Goal: Transaction & Acquisition: Obtain resource

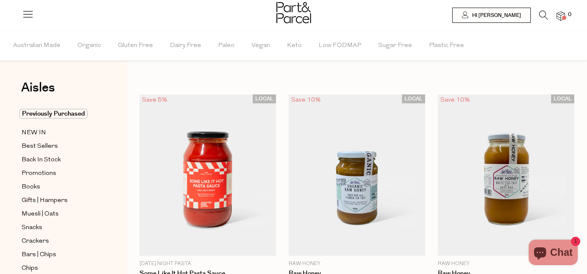
click at [542, 13] on icon at bounding box center [544, 15] width 9 height 9
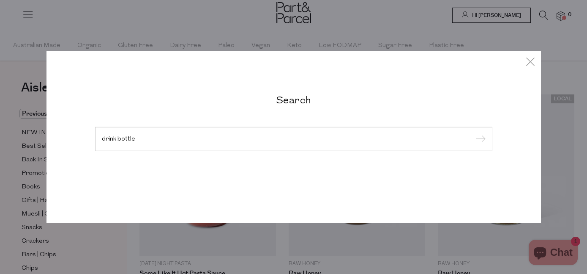
type input "drink bottle"
click at [473, 133] on input "submit" at bounding box center [479, 139] width 13 height 13
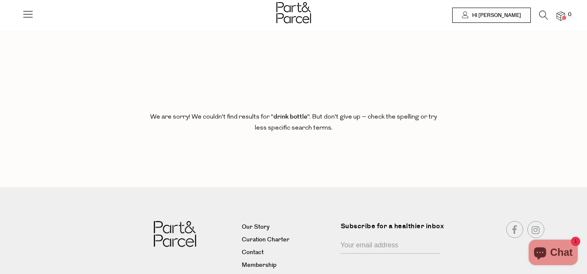
click at [296, 13] on img at bounding box center [294, 12] width 35 height 21
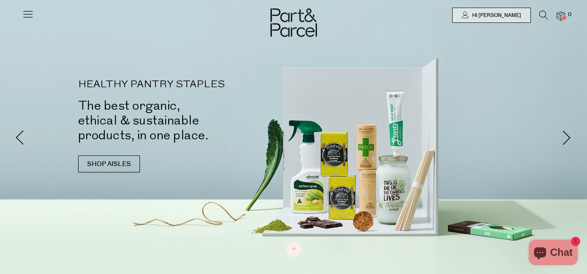
click at [29, 13] on icon at bounding box center [28, 14] width 12 height 12
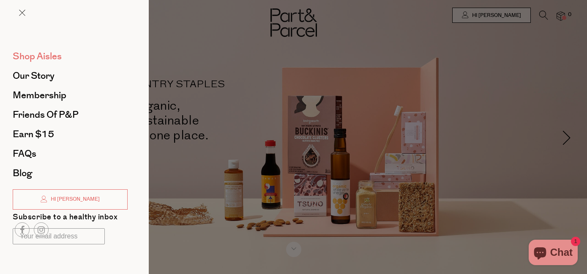
click at [29, 55] on span "Shop Aisles" at bounding box center [37, 56] width 49 height 14
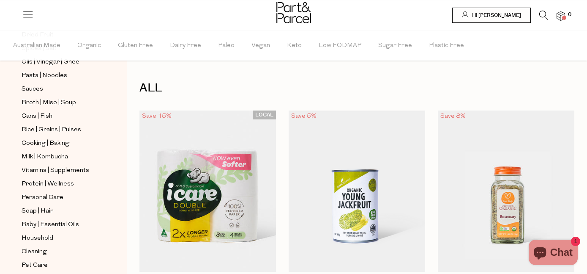
scroll to position [316, 0]
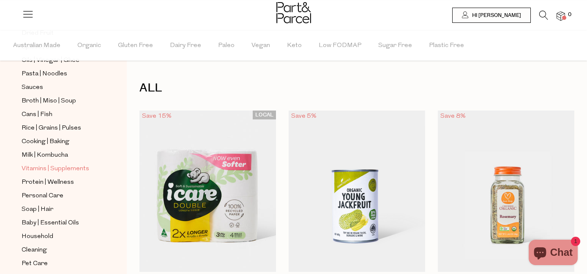
click at [50, 167] on span "Vitamins | Supplements" at bounding box center [56, 169] width 68 height 10
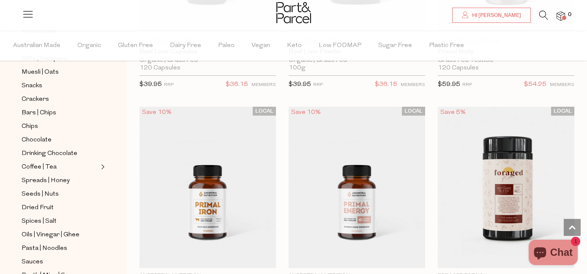
scroll to position [2906, 0]
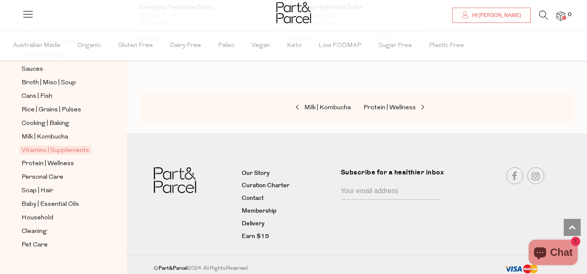
scroll to position [347, 0]
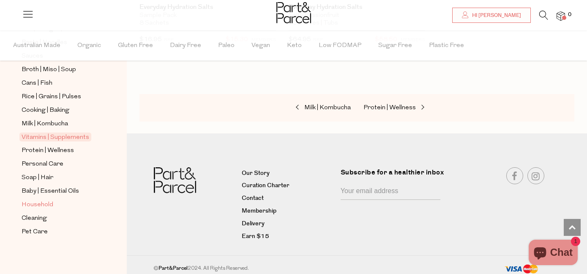
click at [44, 203] on span "Household" at bounding box center [38, 205] width 32 height 10
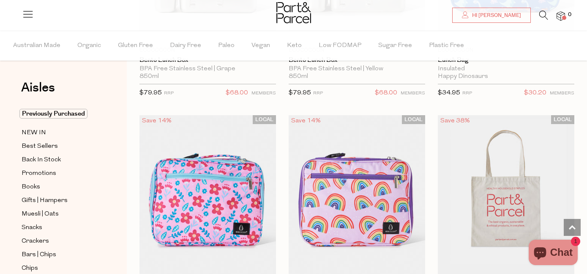
scroll to position [557, 0]
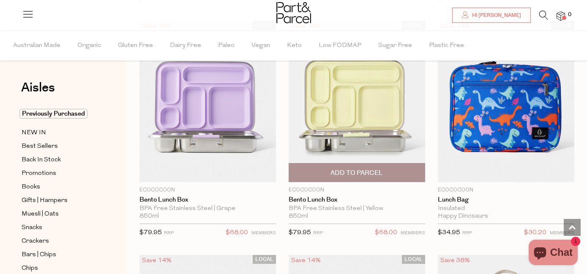
click at [420, 173] on span "Add To Parcel" at bounding box center [357, 172] width 132 height 18
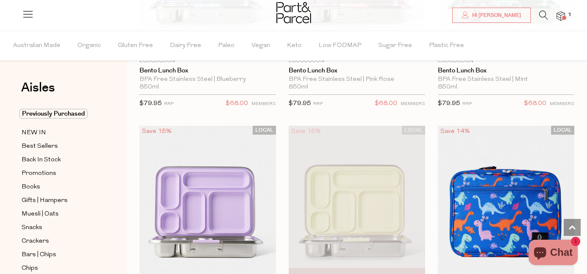
scroll to position [491, 0]
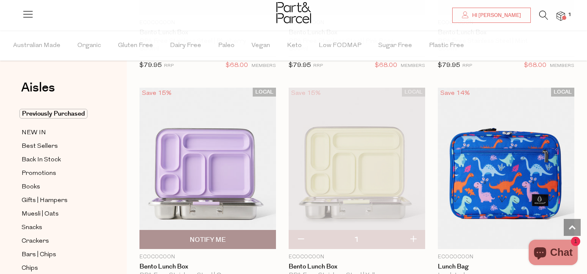
click at [269, 235] on span "Notify Me" at bounding box center [208, 239] width 132 height 18
type input "Notify when available"
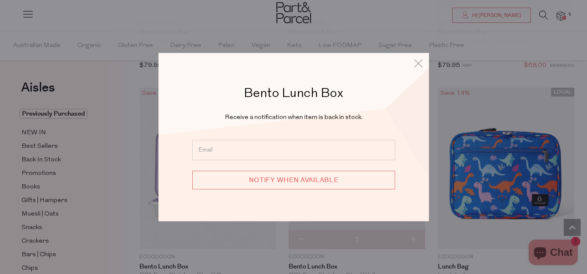
click at [271, 148] on input "email" at bounding box center [293, 150] width 203 height 20
type input "[EMAIL_ADDRESS][DOMAIN_NAME]"
click at [266, 177] on input "Notify when available" at bounding box center [293, 179] width 203 height 19
type input "We will be in touch"
click at [417, 63] on icon at bounding box center [418, 63] width 13 height 12
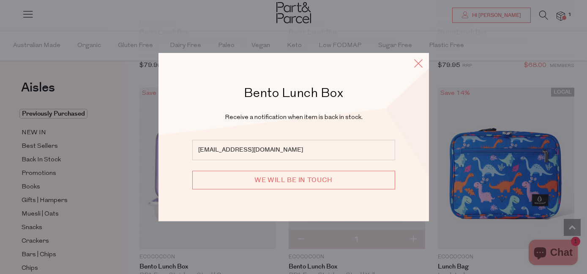
click at [413, 63] on icon at bounding box center [418, 63] width 13 height 12
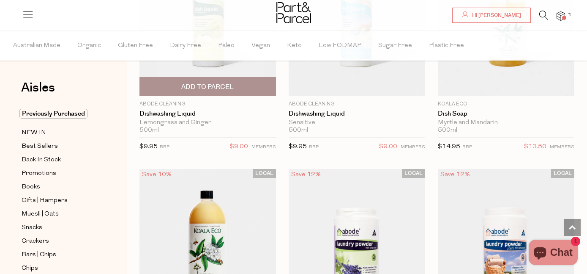
scroll to position [2798, 0]
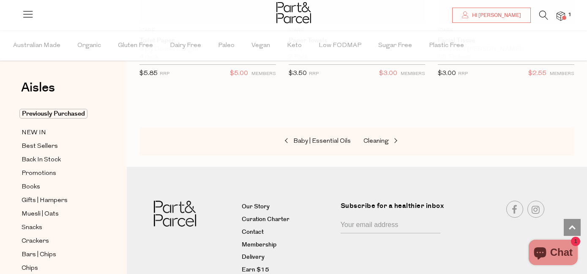
scroll to position [6411, 0]
